Goal: Task Accomplishment & Management: Complete application form

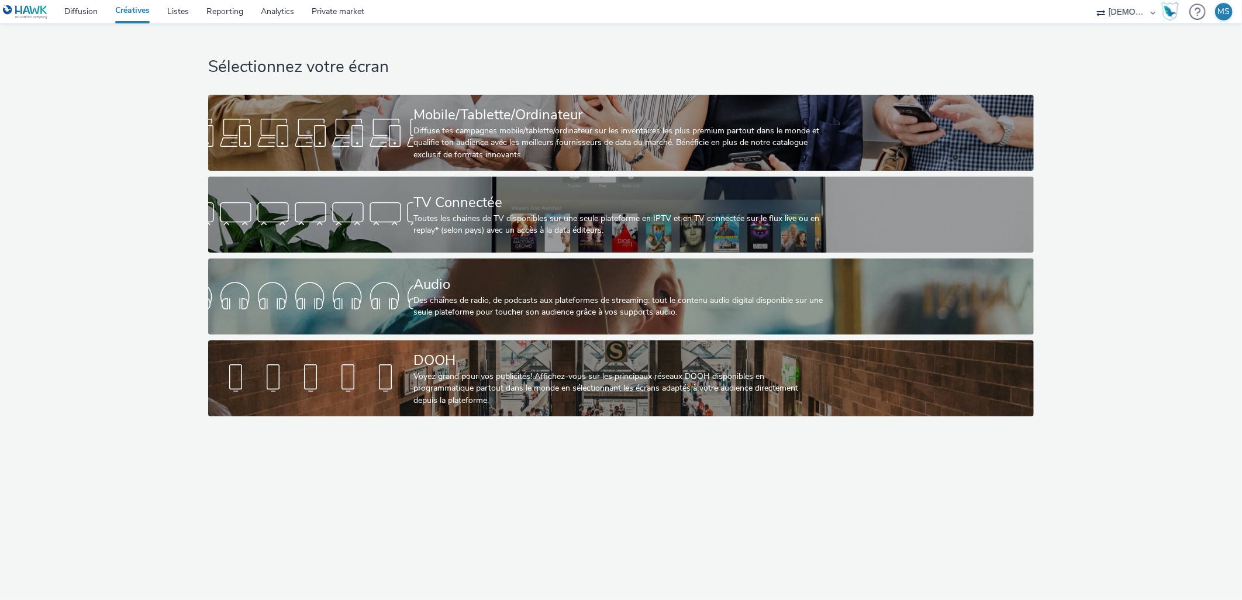
click at [123, 9] on link "Créatives" at bounding box center [132, 11] width 52 height 23
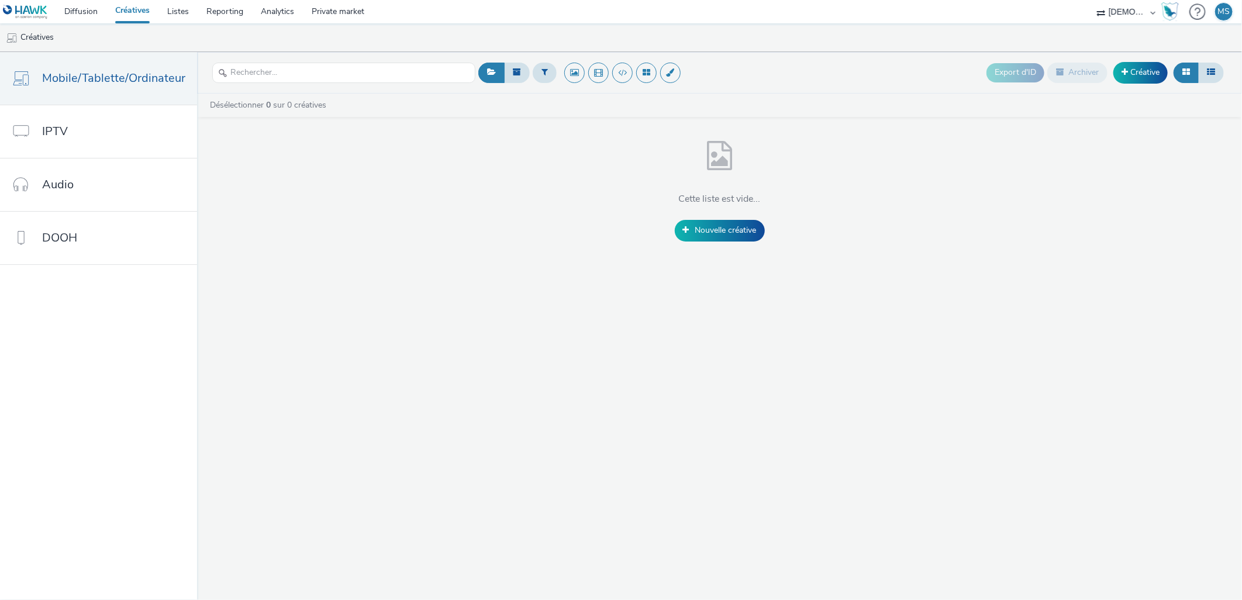
click at [122, 16] on link "Créatives" at bounding box center [132, 11] width 52 height 23
click at [1138, 72] on link "Créative" at bounding box center [1140, 72] width 54 height 21
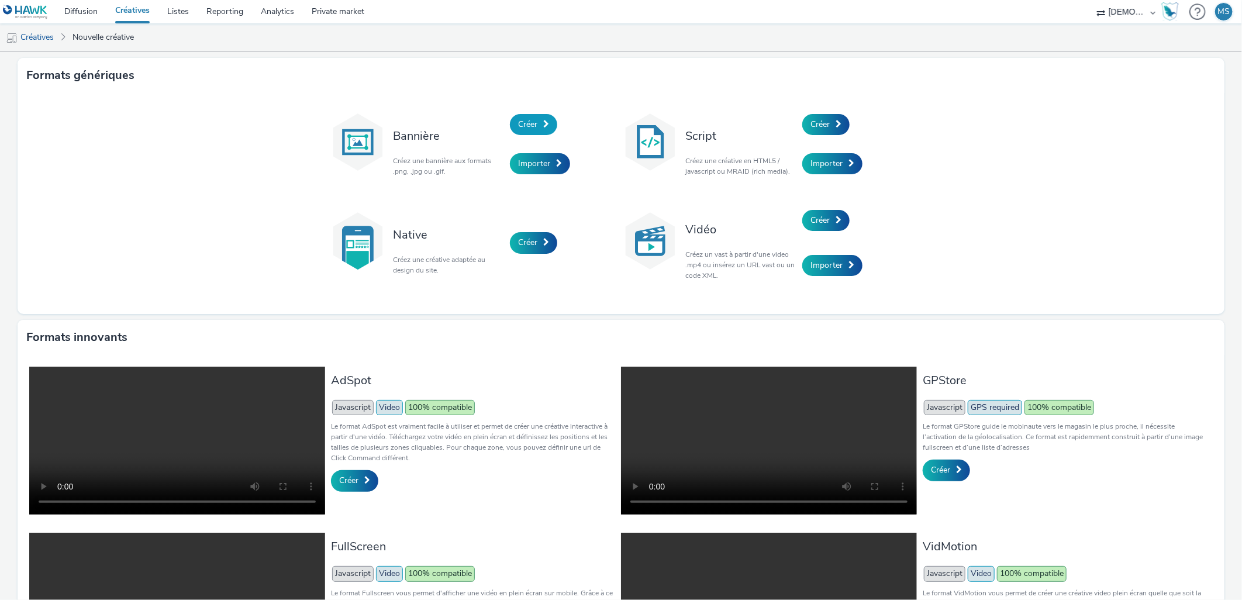
click at [528, 117] on link "Créer" at bounding box center [533, 124] width 47 height 21
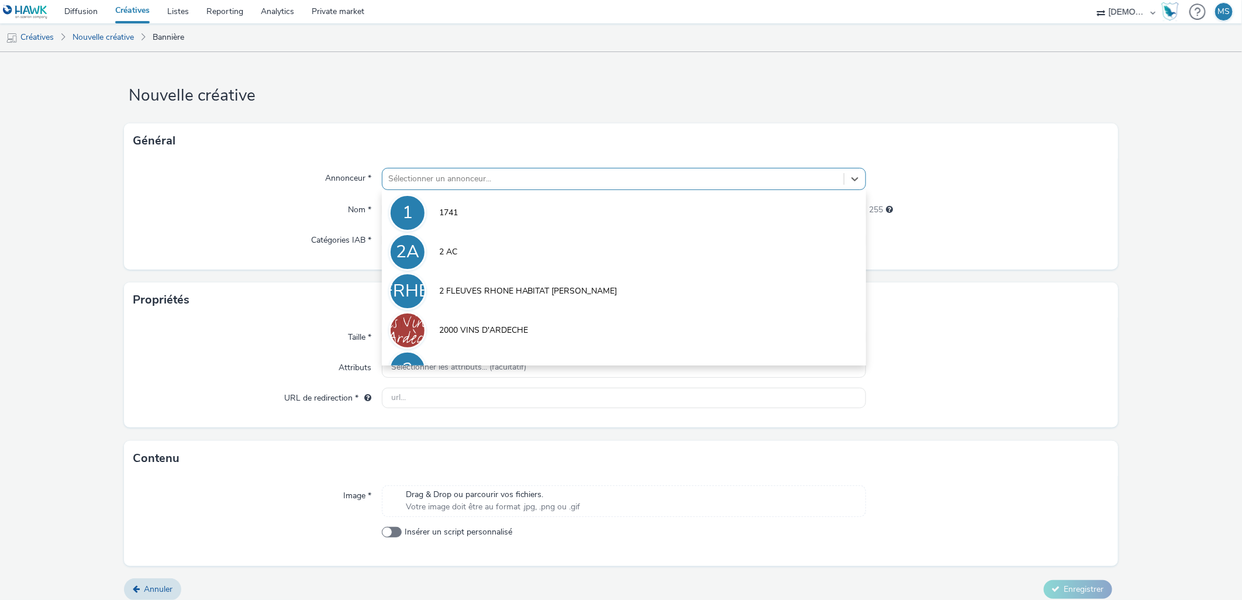
click at [441, 178] on div at bounding box center [613, 179] width 450 height 14
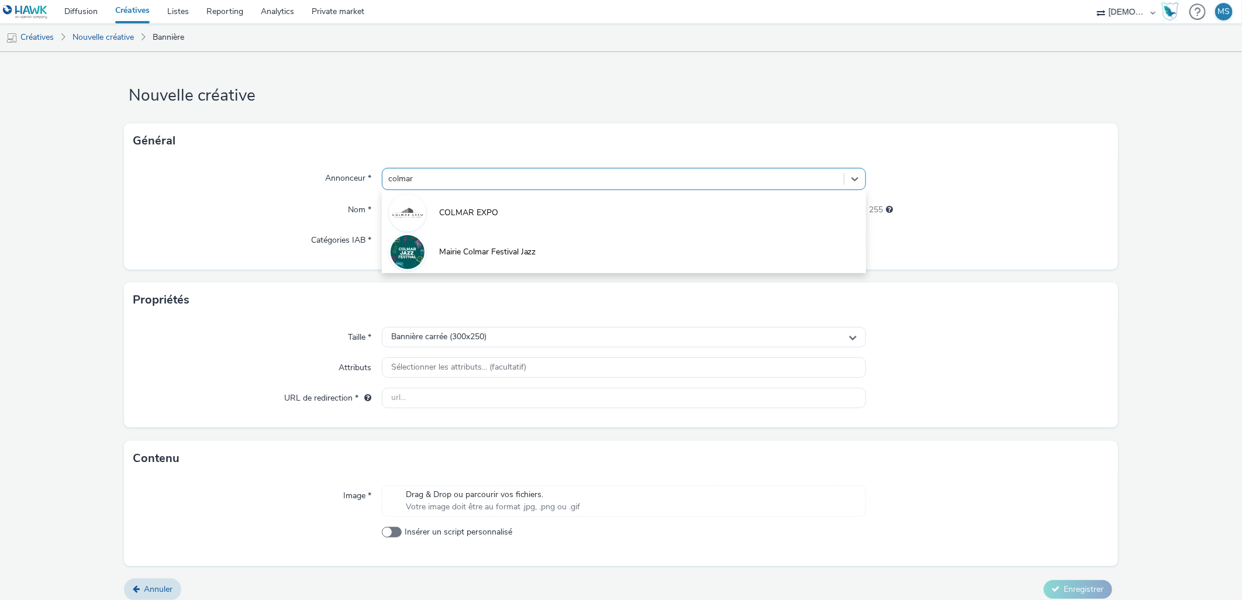
type input "colmar e"
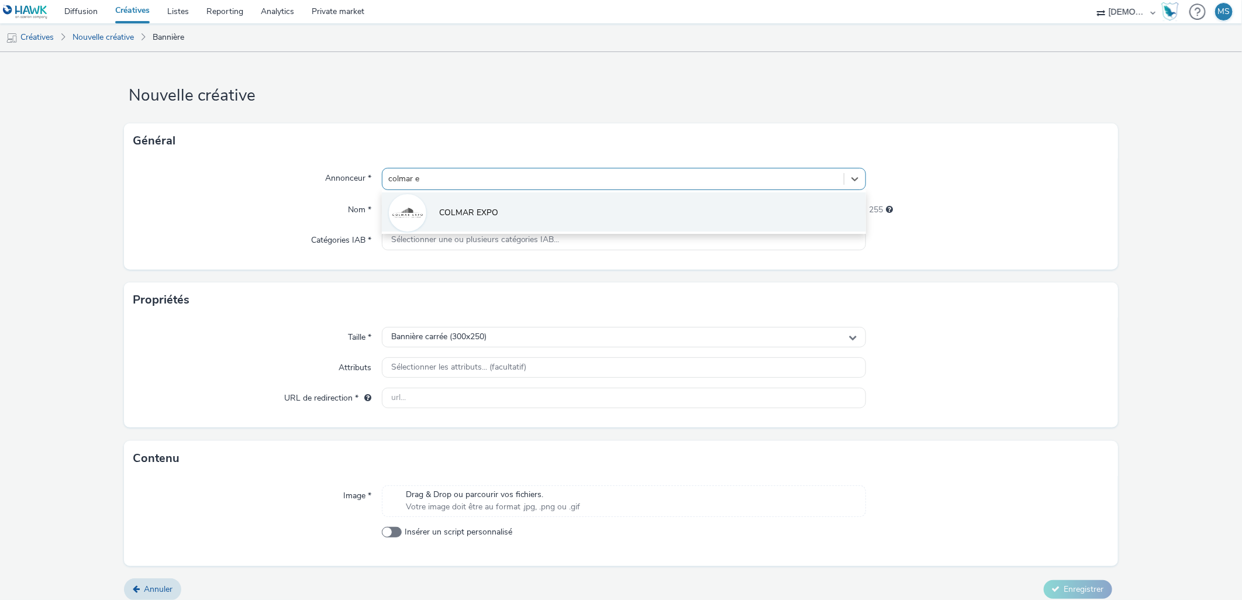
click at [504, 213] on li "COLMAR EXPO" at bounding box center [624, 211] width 485 height 39
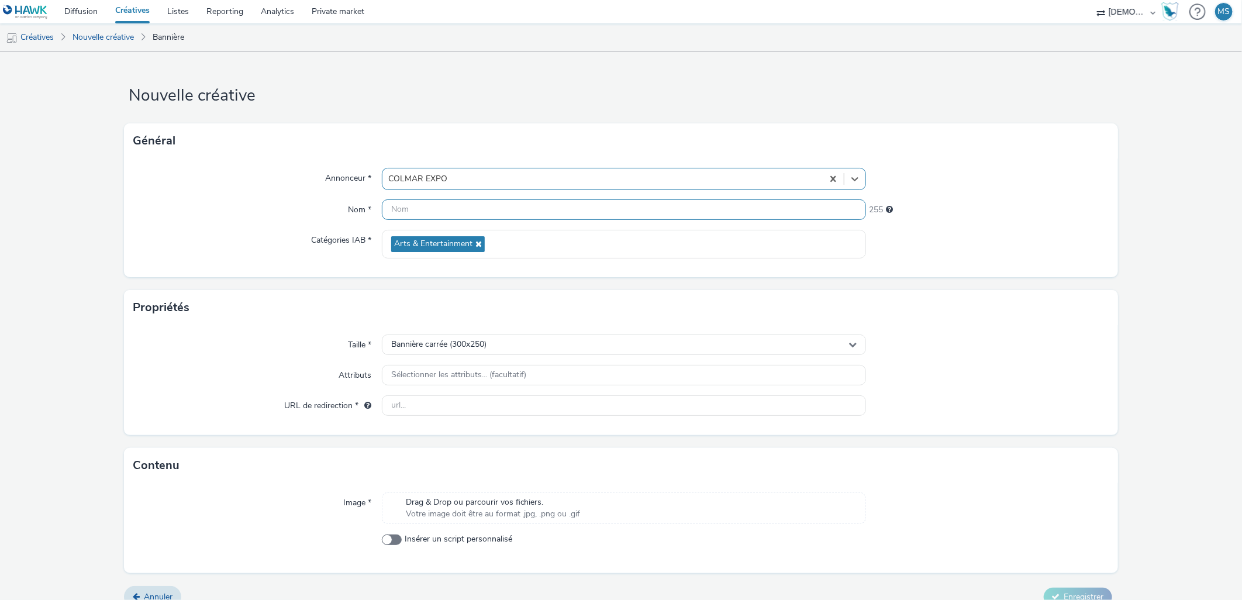
click at [428, 209] on input "text" at bounding box center [624, 209] width 485 height 20
click at [444, 205] on input "300x250" at bounding box center [624, 209] width 485 height 20
type input "300x250_oktober"
click at [414, 399] on input "text" at bounding box center [624, 405] width 485 height 20
paste input "https://www.oktober-fav.fr/?utm_source=ALSACEDNA&utm_medium=OKT25-ALSACEDNA-tra…"
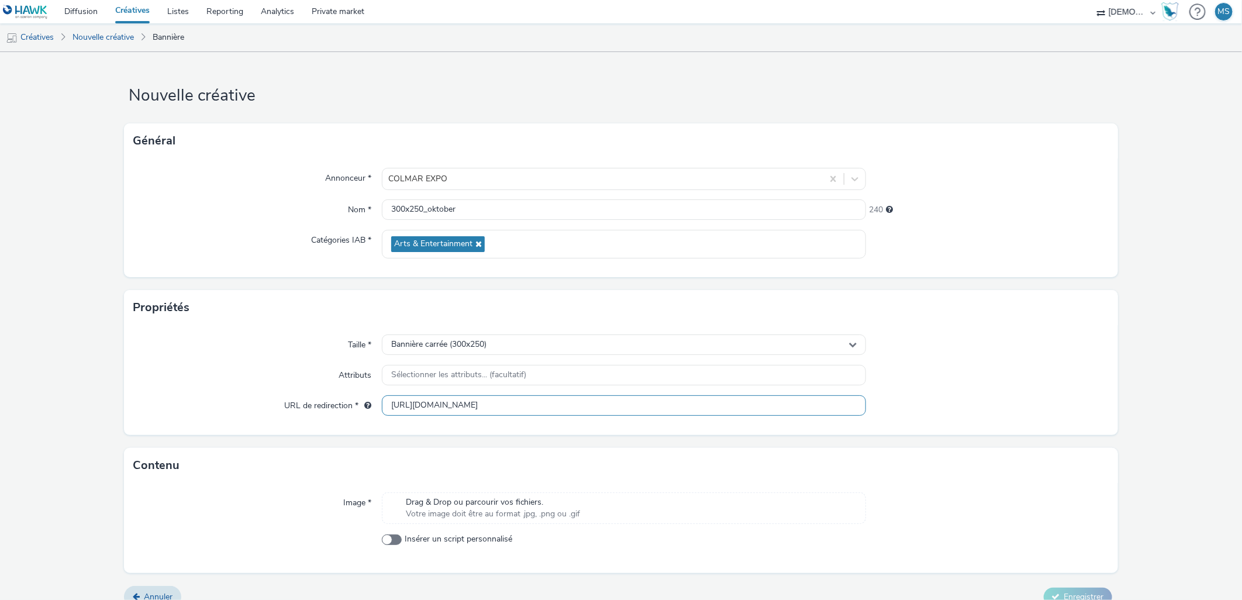
scroll to position [16, 0]
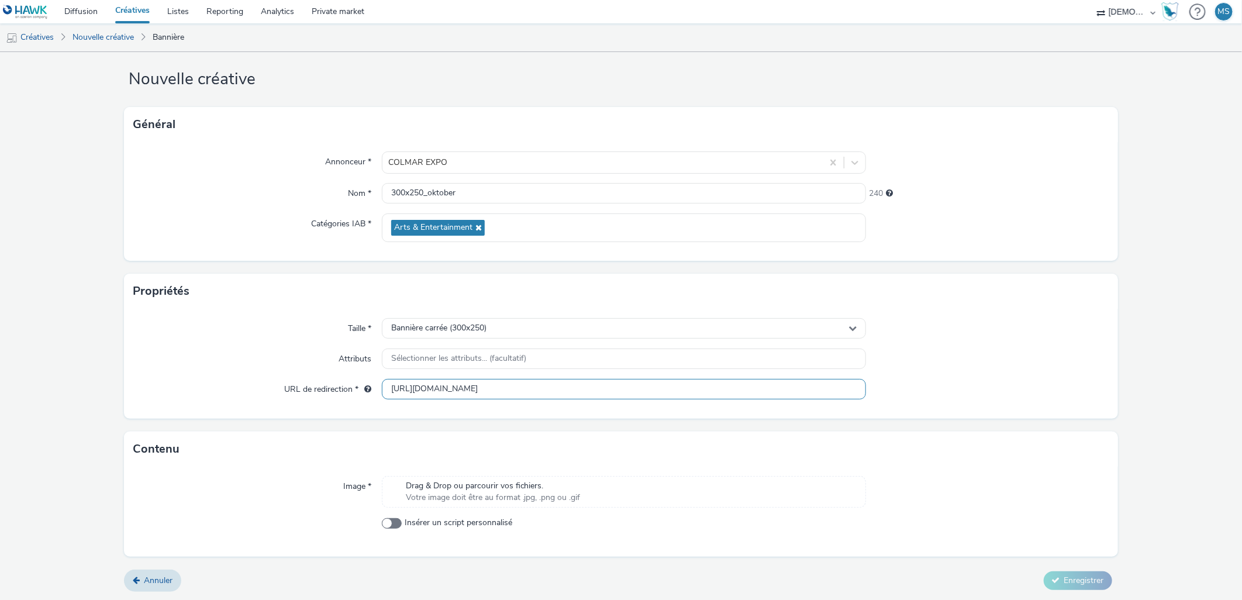
type input "https://www.oktober-fav.fr/?utm_source=ALSACEDNA&utm_medium=OKT25-ALSACEDNA-tra…"
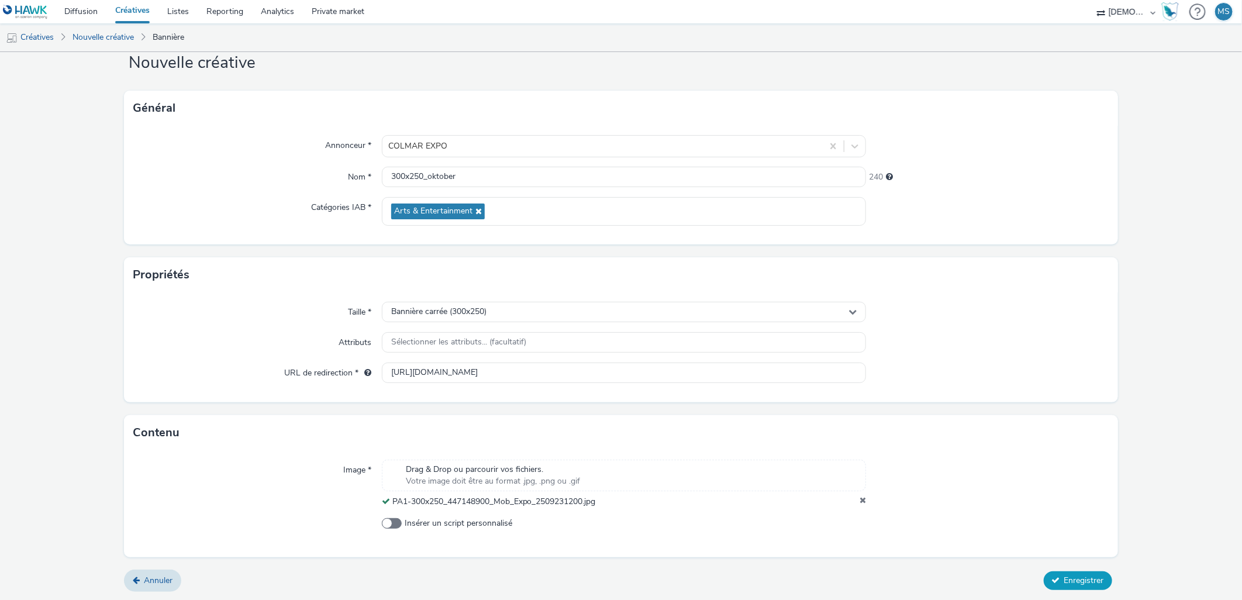
click at [1064, 582] on span "Enregistrer" at bounding box center [1084, 580] width 40 height 11
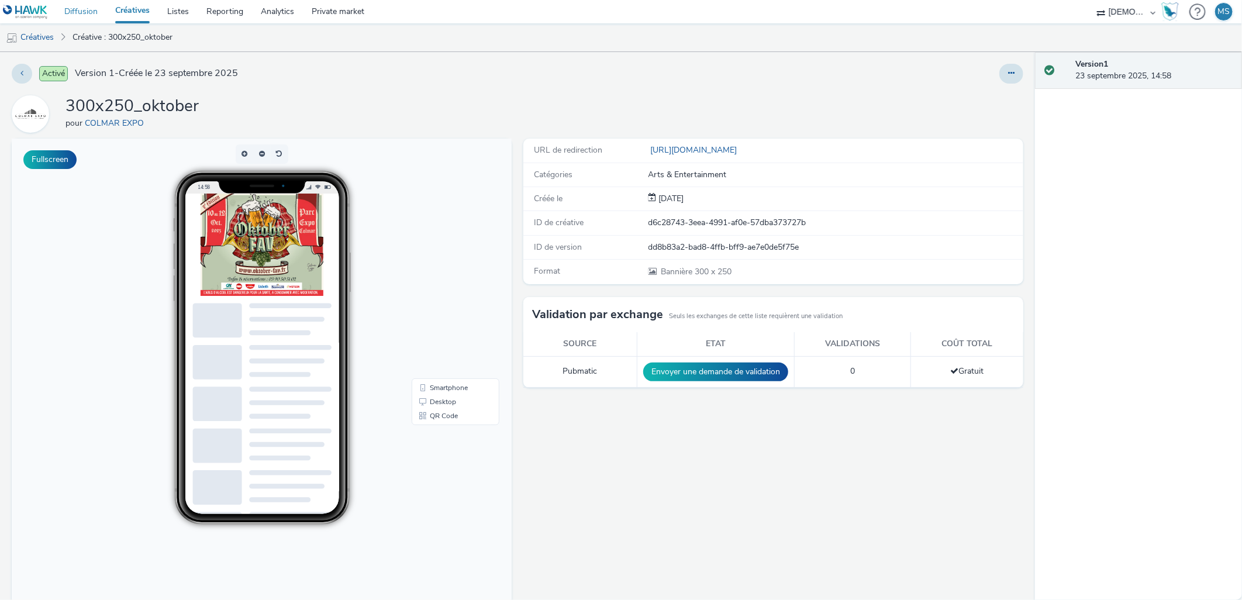
click at [65, 16] on link "Diffusion" at bounding box center [81, 11] width 51 height 23
